Goal: Check status

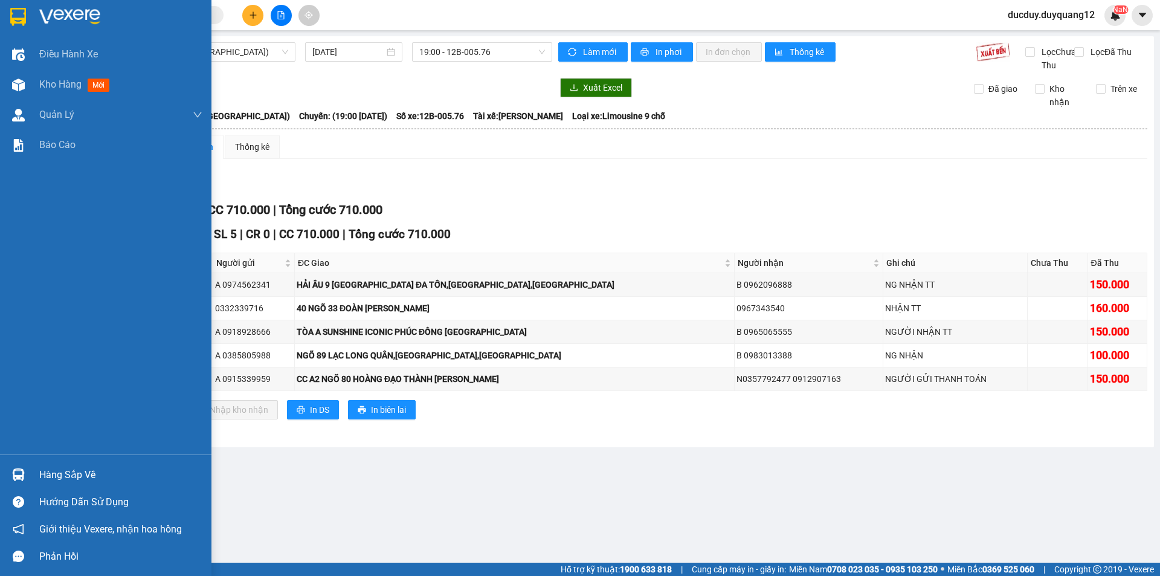
click at [20, 469] on img at bounding box center [18, 474] width 13 height 13
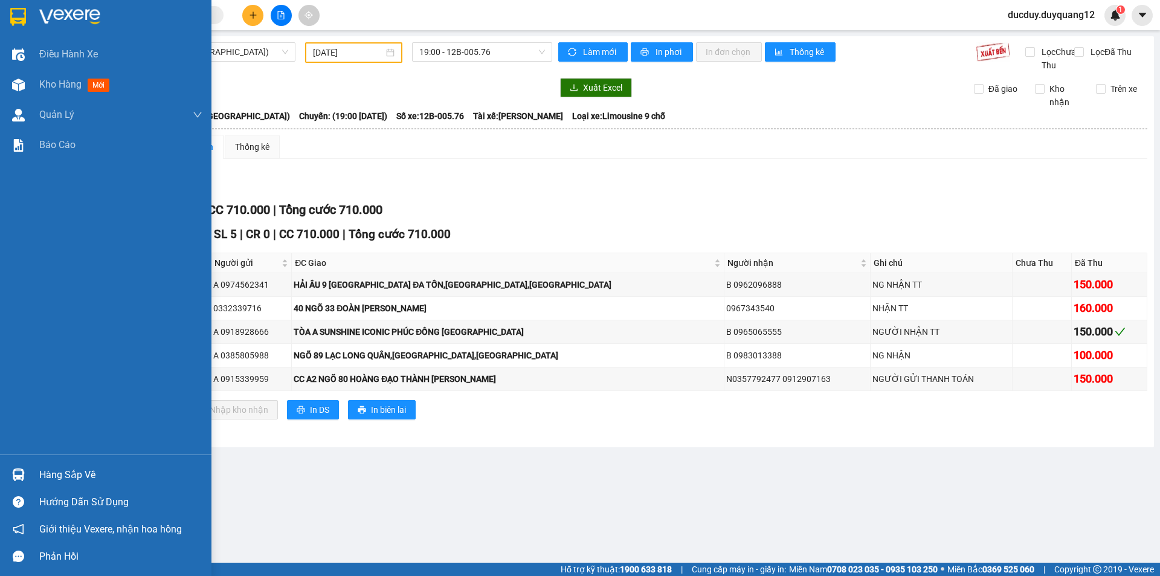
click at [63, 475] on div "Hàng sắp về" at bounding box center [120, 475] width 163 height 18
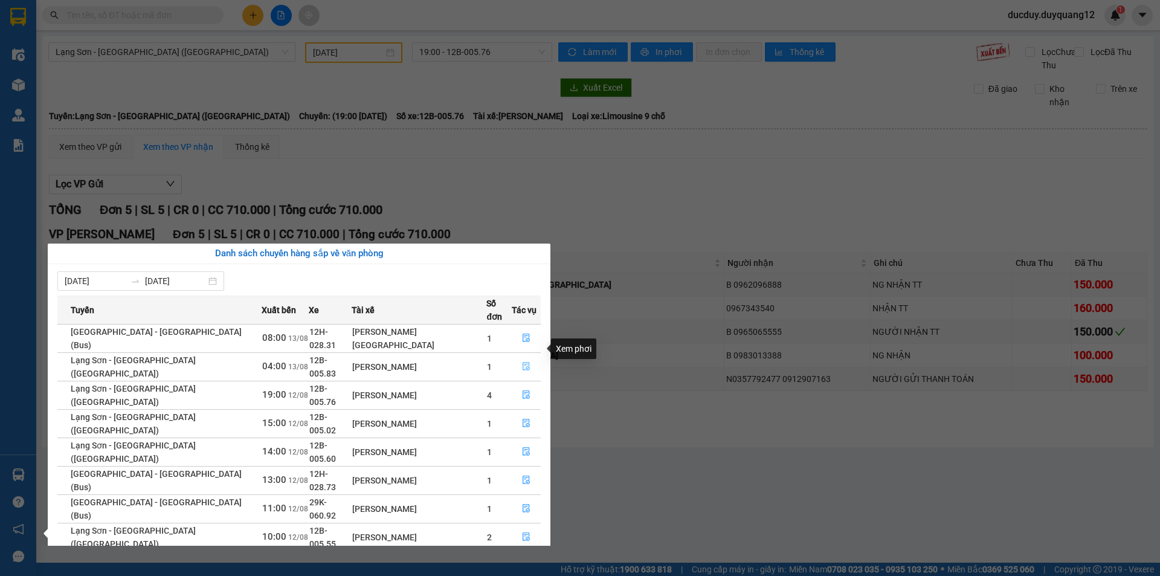
click at [522, 362] on icon "file-done" at bounding box center [526, 366] width 8 height 8
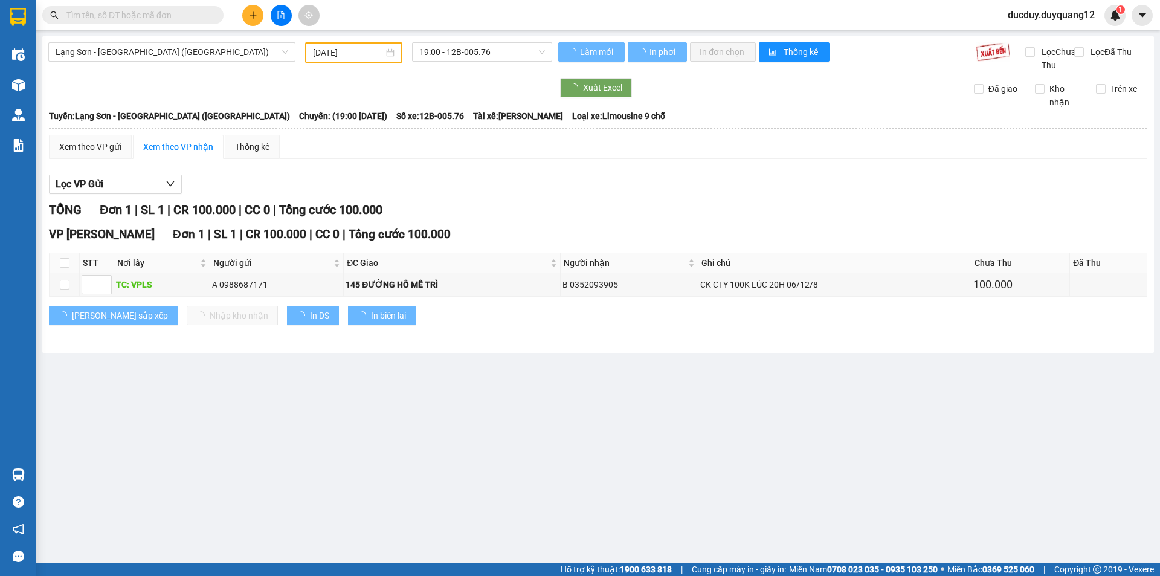
type input "13/08/2025"
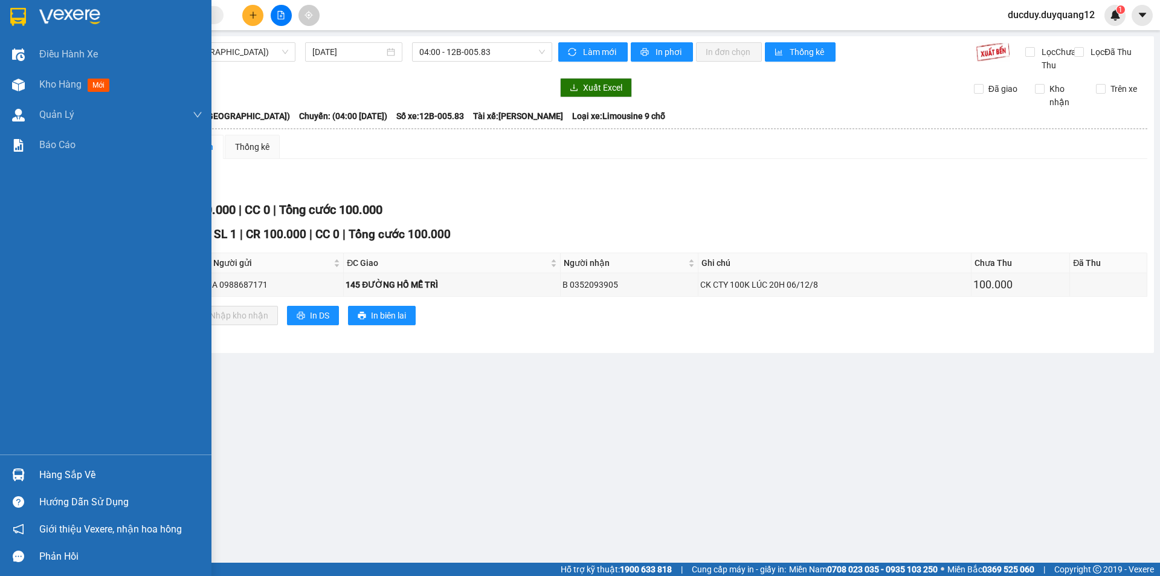
click at [62, 463] on div "Hàng sắp về Hướng dẫn sử dụng Giới thiệu Vexere, nhận hoa hồng Phản hồi" at bounding box center [105, 511] width 211 height 115
click at [62, 474] on div "Hàng sắp về" at bounding box center [120, 475] width 163 height 18
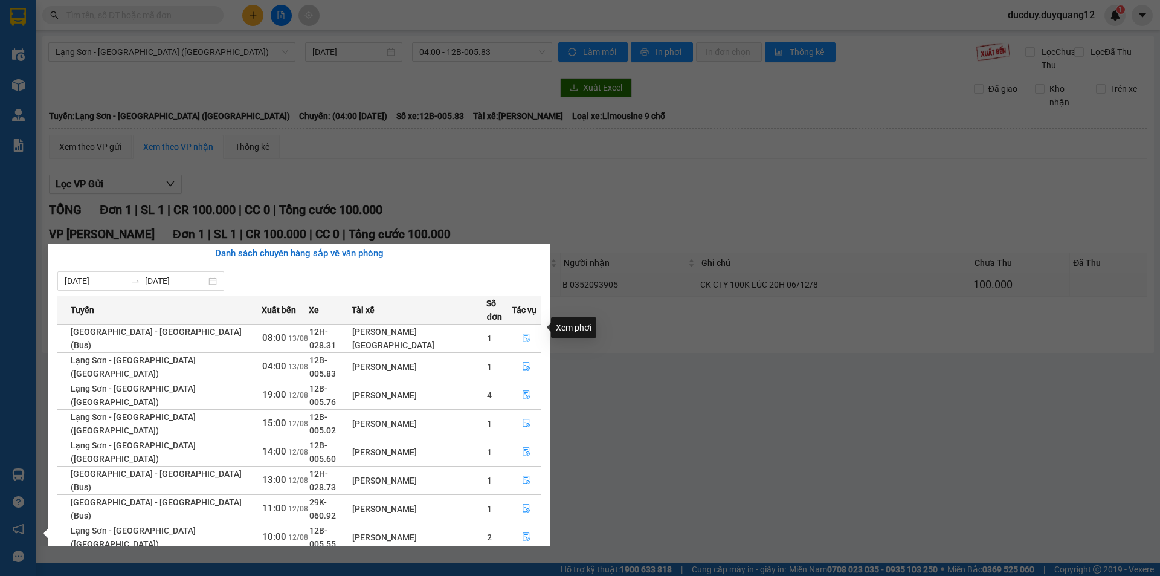
click at [526, 329] on button "button" at bounding box center [526, 338] width 28 height 19
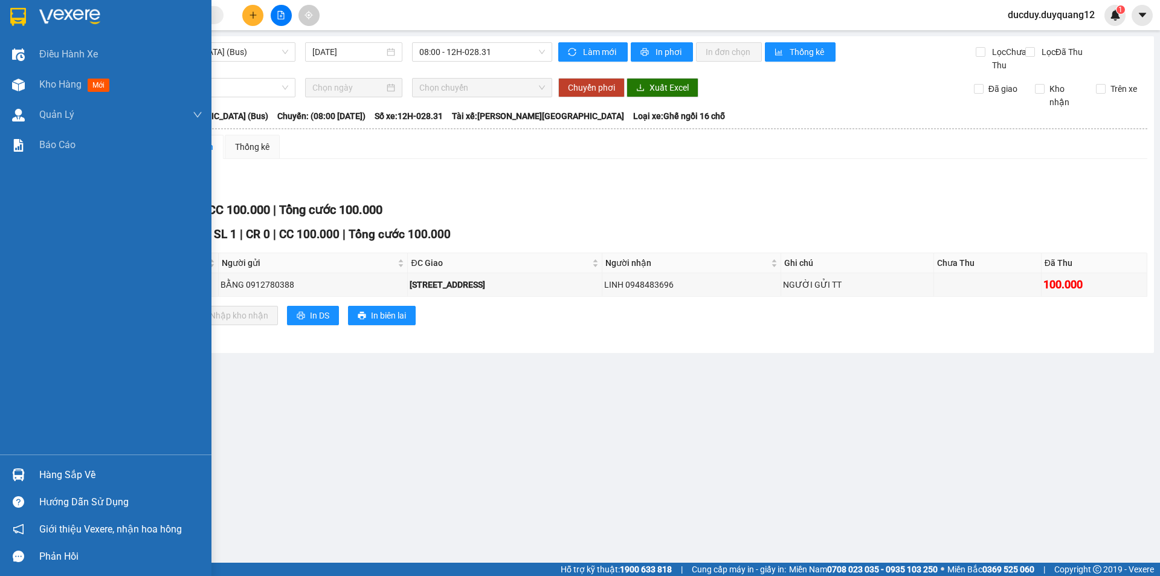
click at [65, 477] on div "Hàng sắp về" at bounding box center [120, 475] width 163 height 18
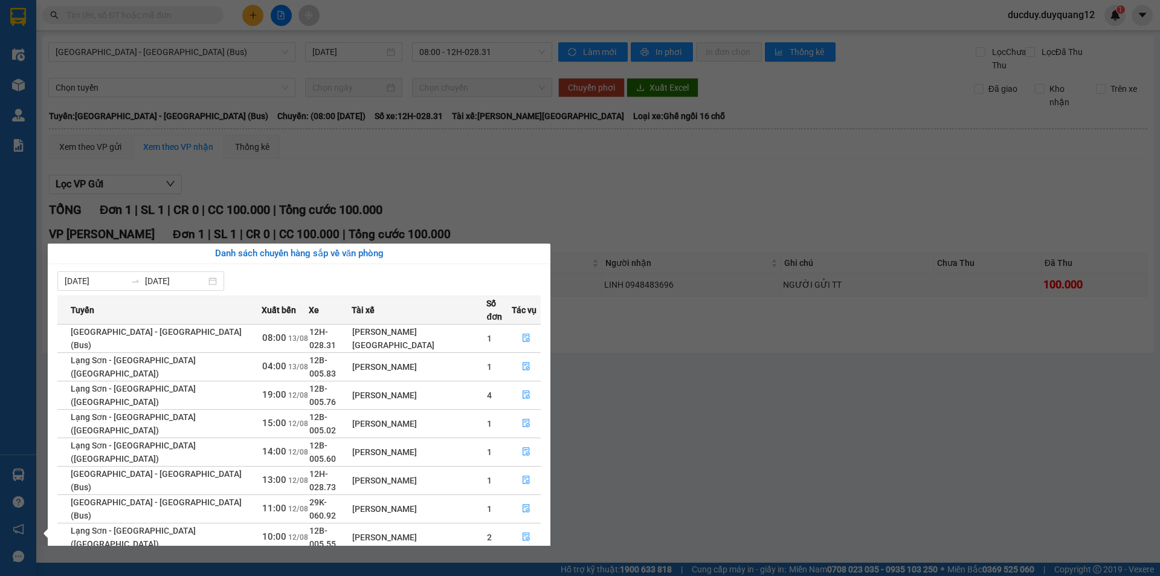
click at [644, 244] on section "Kết quả tìm kiếm ( 0 ) Bộ lọc No Data ducduy.duyquang12 1 Điều hành xe Kho hàng…" at bounding box center [580, 288] width 1160 height 576
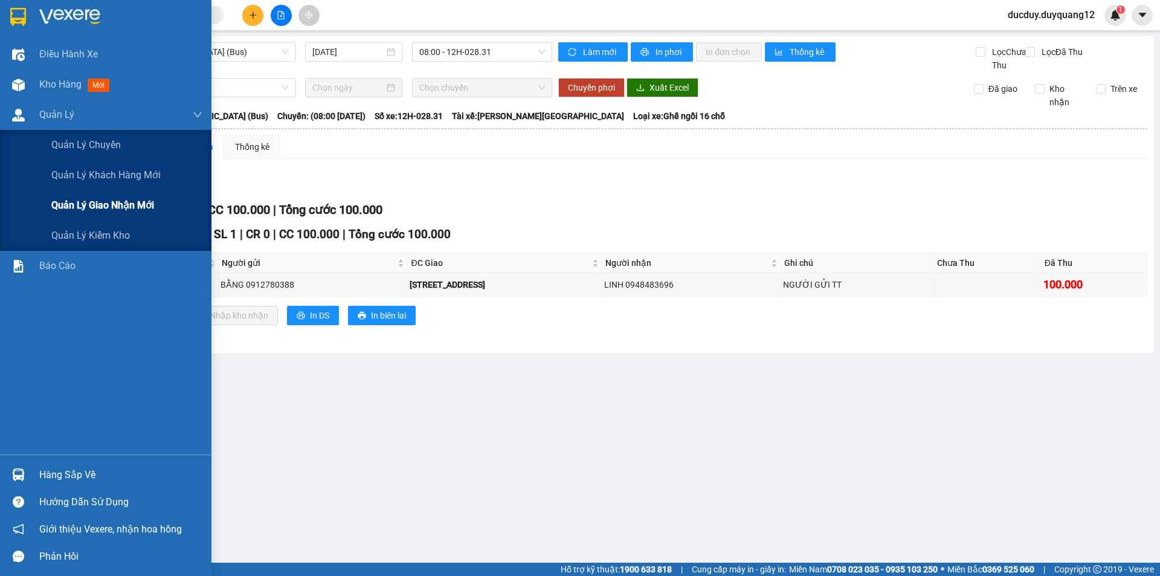
click at [94, 211] on span "Quản lý giao nhận mới" at bounding box center [102, 205] width 103 height 15
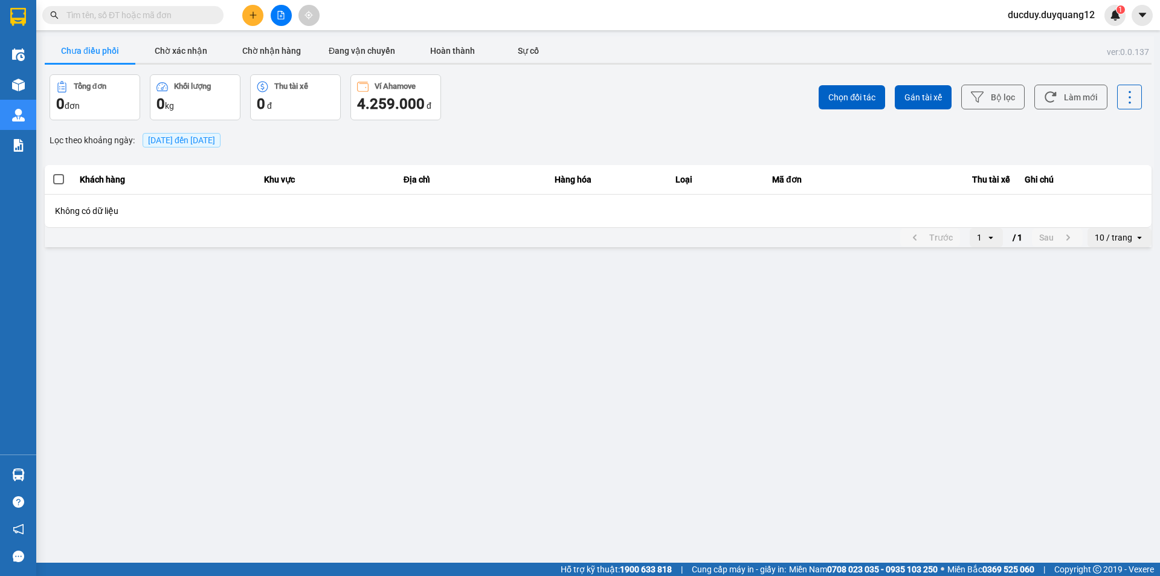
click at [88, 41] on button "Chưa điều phối" at bounding box center [90, 51] width 91 height 24
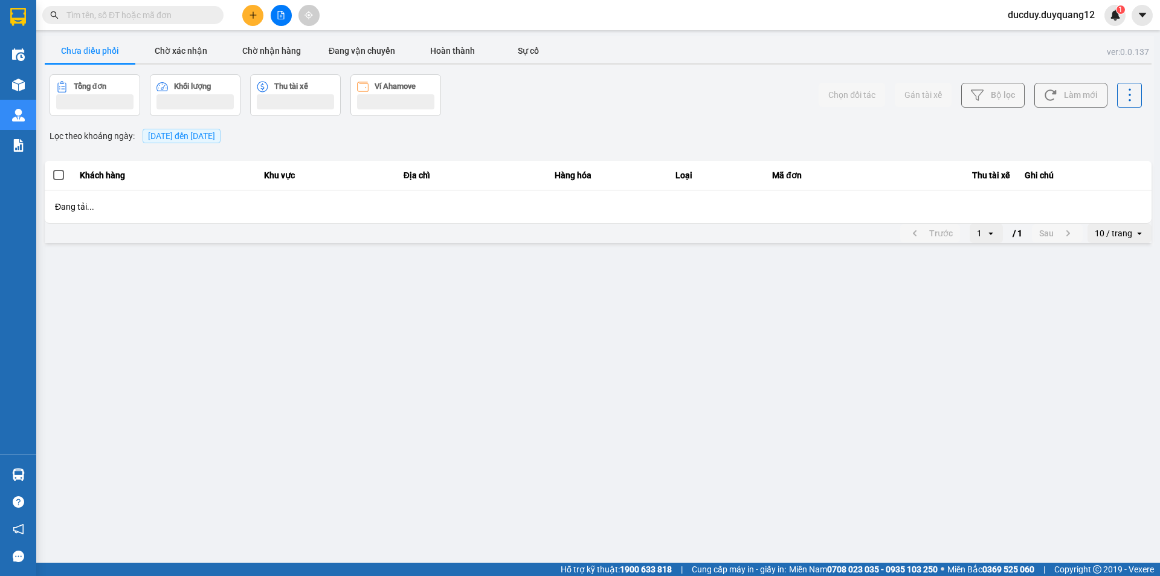
drag, startPoint x: 88, startPoint y: 41, endPoint x: 100, endPoint y: 318, distance: 277.6
click at [87, 44] on button "Chưa điều phối" at bounding box center [90, 51] width 91 height 24
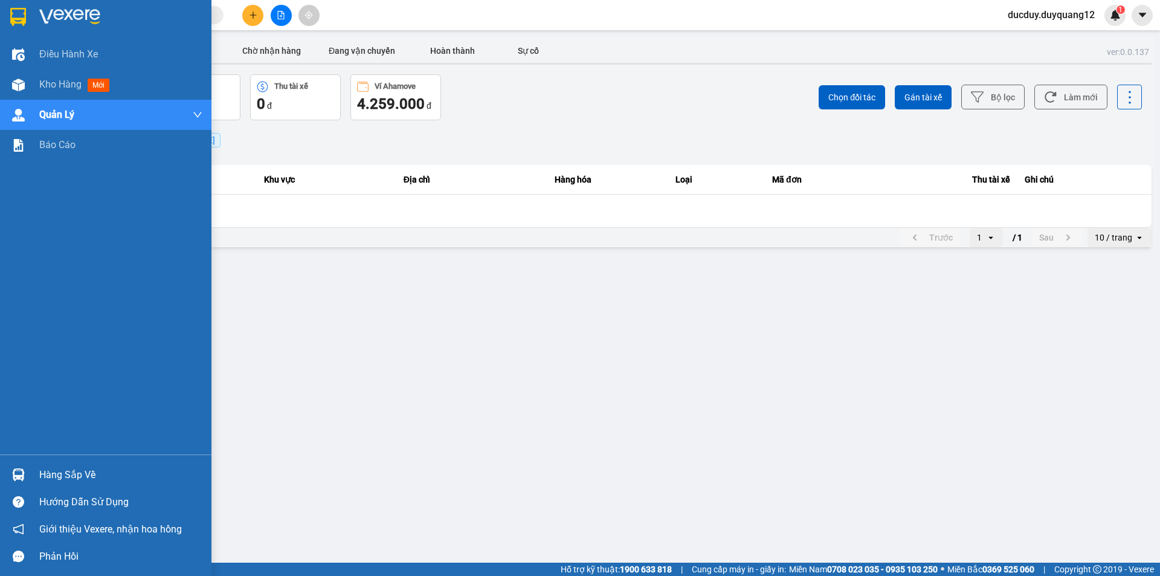
click at [106, 471] on div "Hàng sắp về" at bounding box center [120, 475] width 163 height 18
